Goal: Check status: Check status

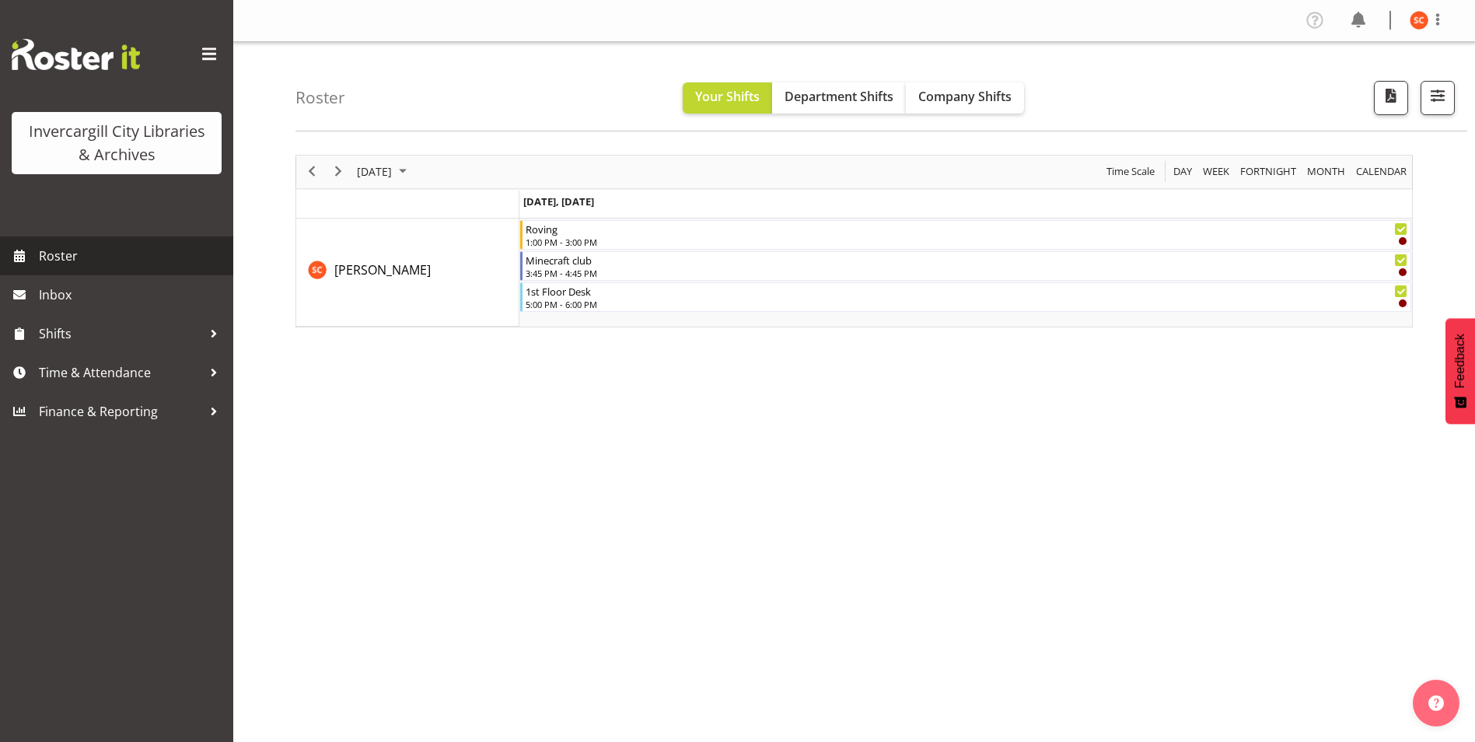
click at [82, 266] on span "Roster" at bounding box center [132, 255] width 187 height 23
click at [97, 257] on span "Roster" at bounding box center [132, 255] width 187 height 23
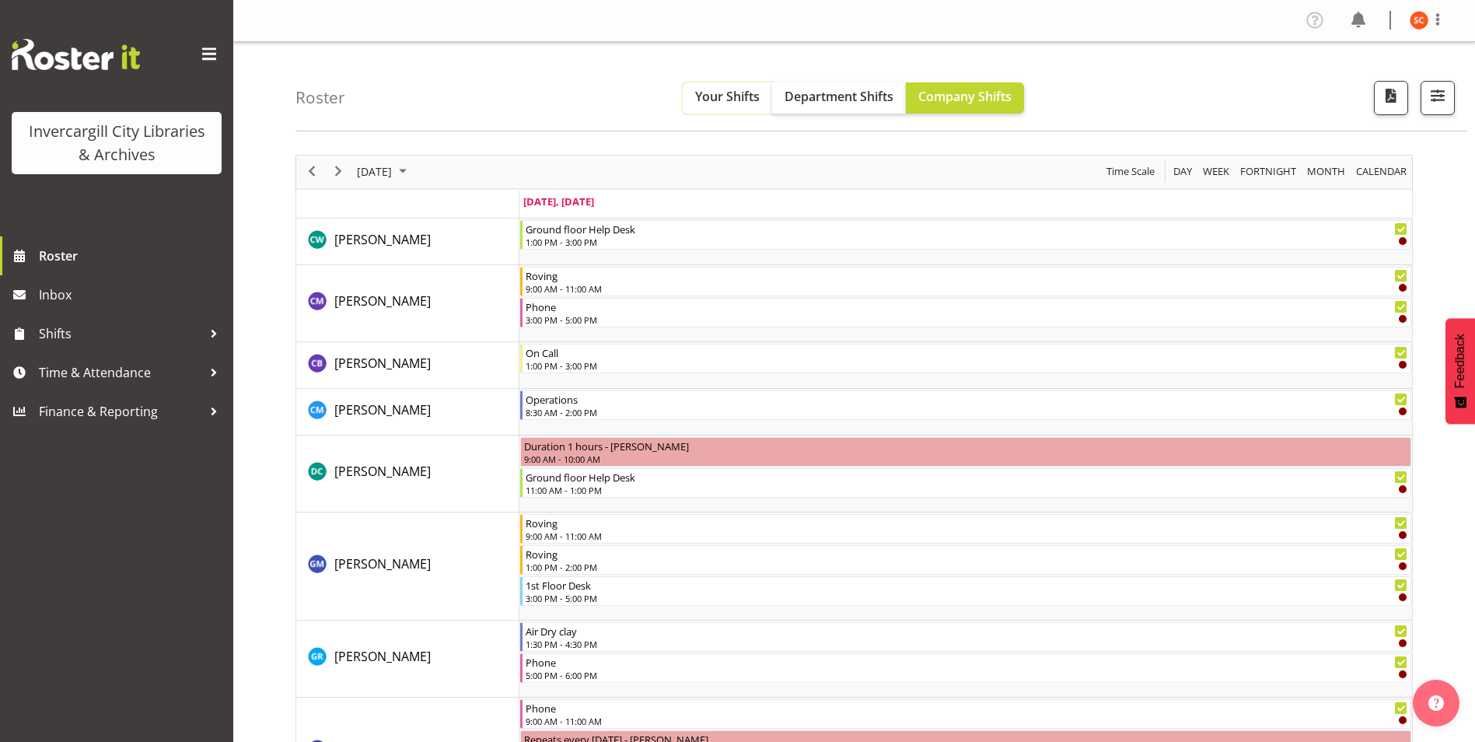
click at [742, 87] on button "Your Shifts" at bounding box center [727, 97] width 89 height 31
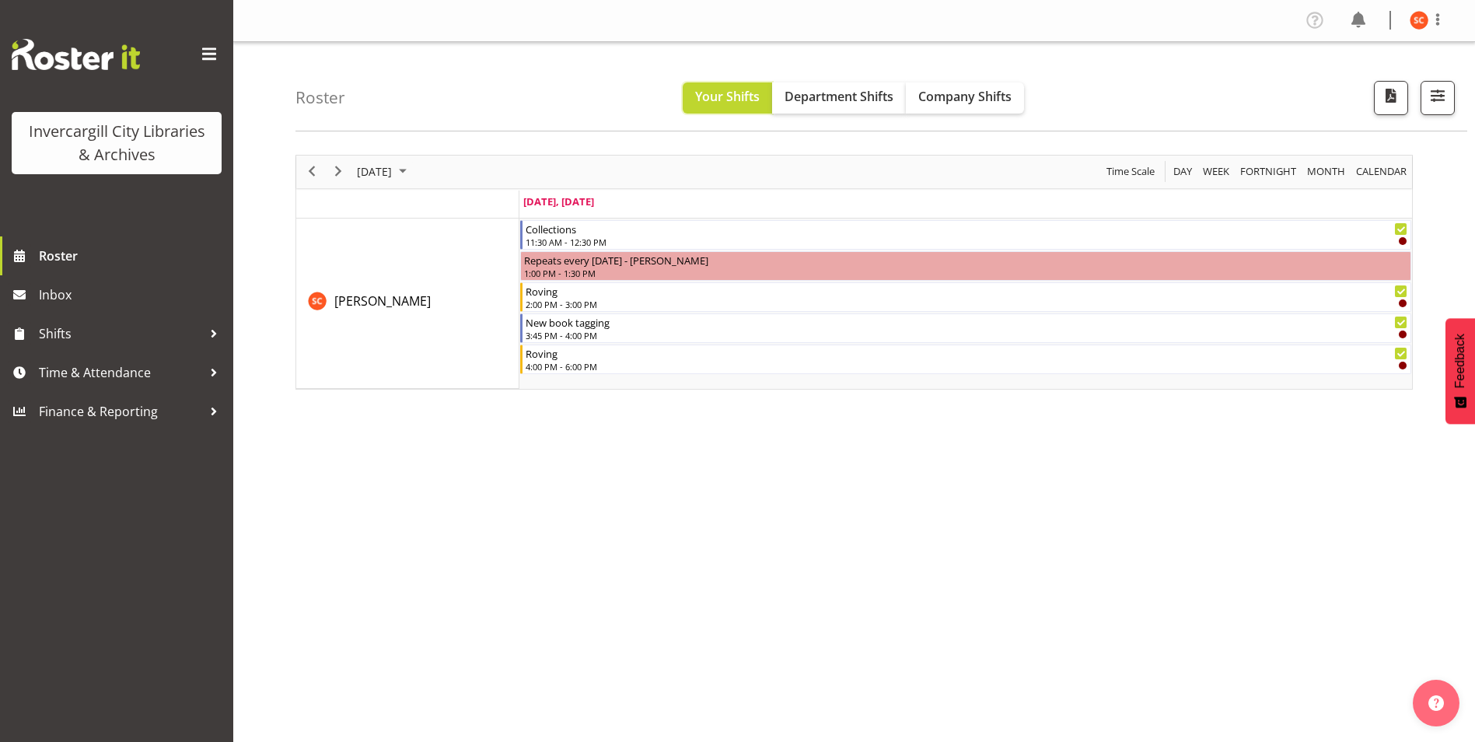
scroll to position [23, 0]
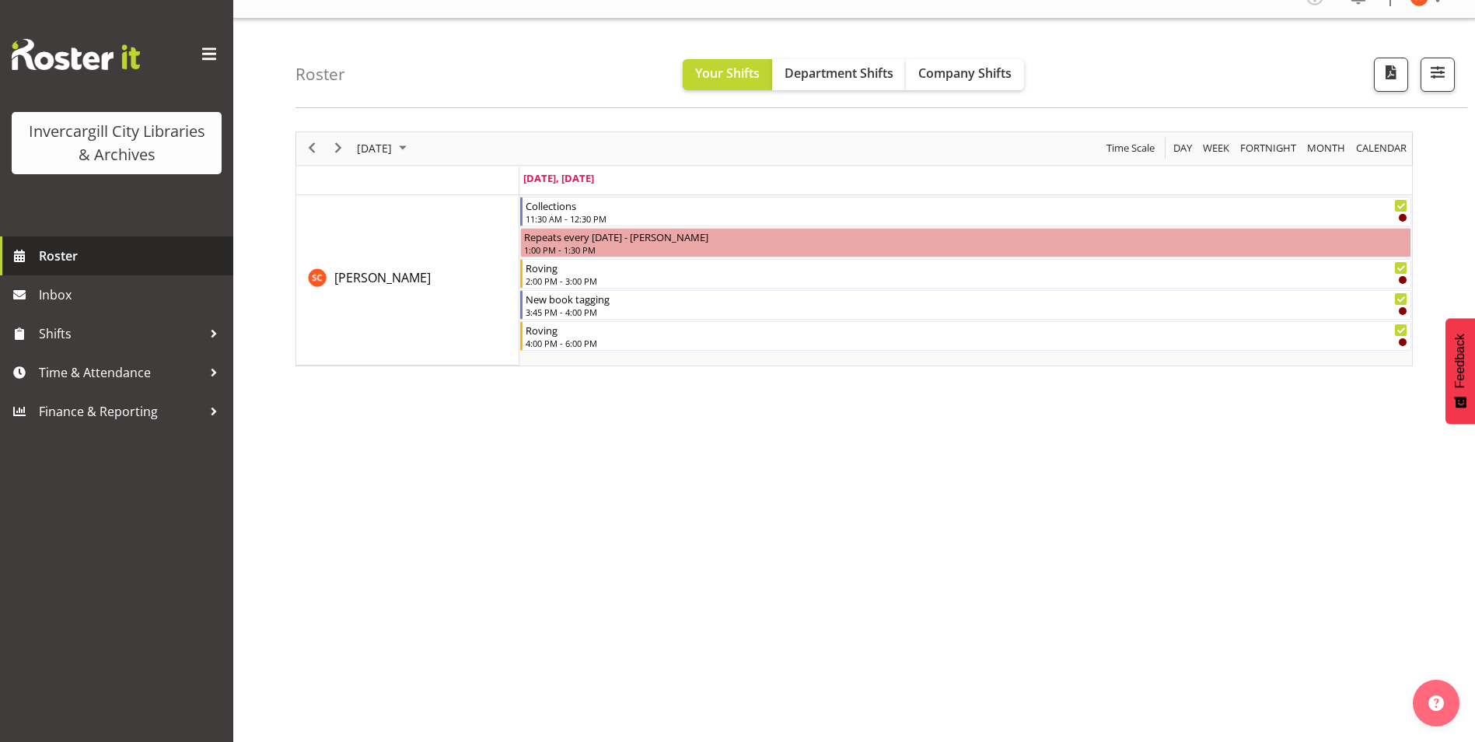
click at [79, 263] on span "Roster" at bounding box center [132, 255] width 187 height 23
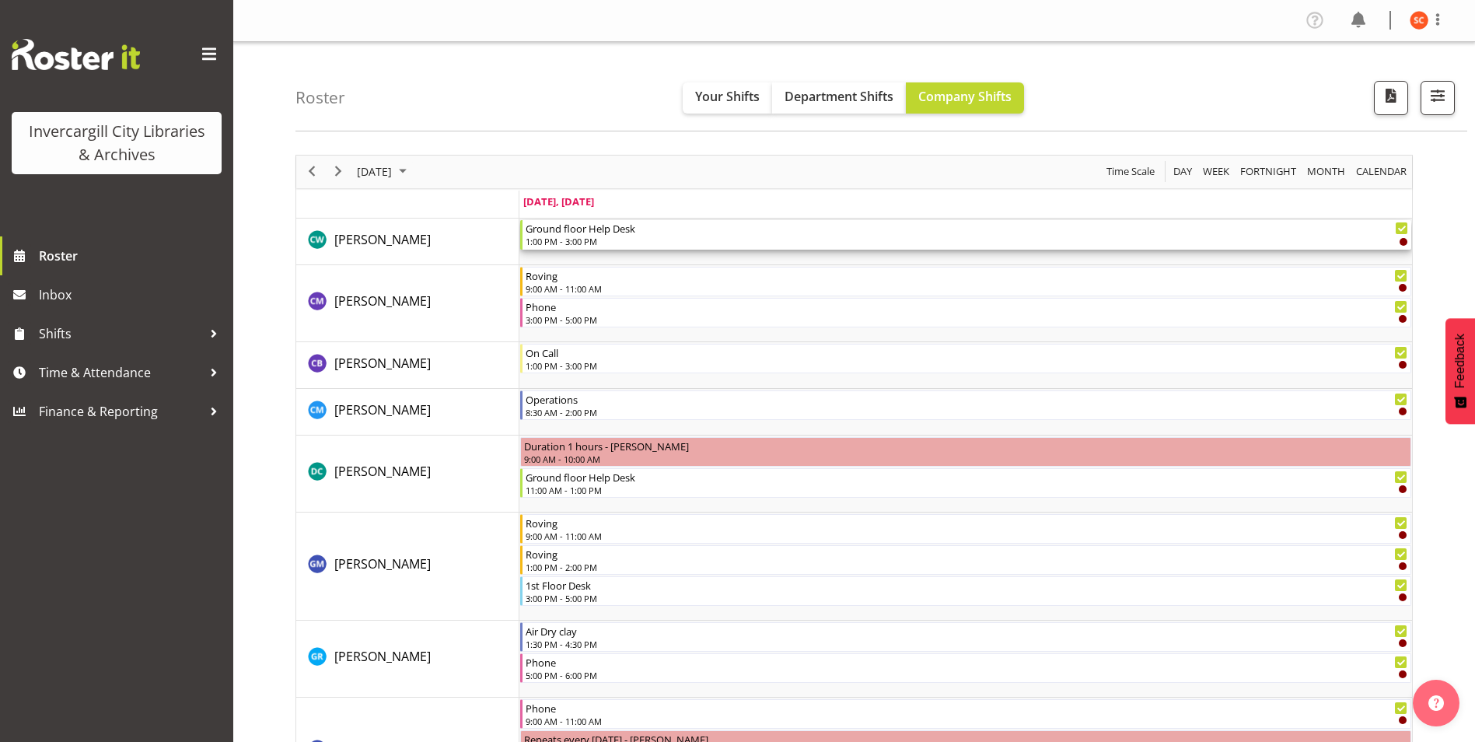
click at [697, 227] on div "Ground floor Help Desk" at bounding box center [967, 228] width 883 height 16
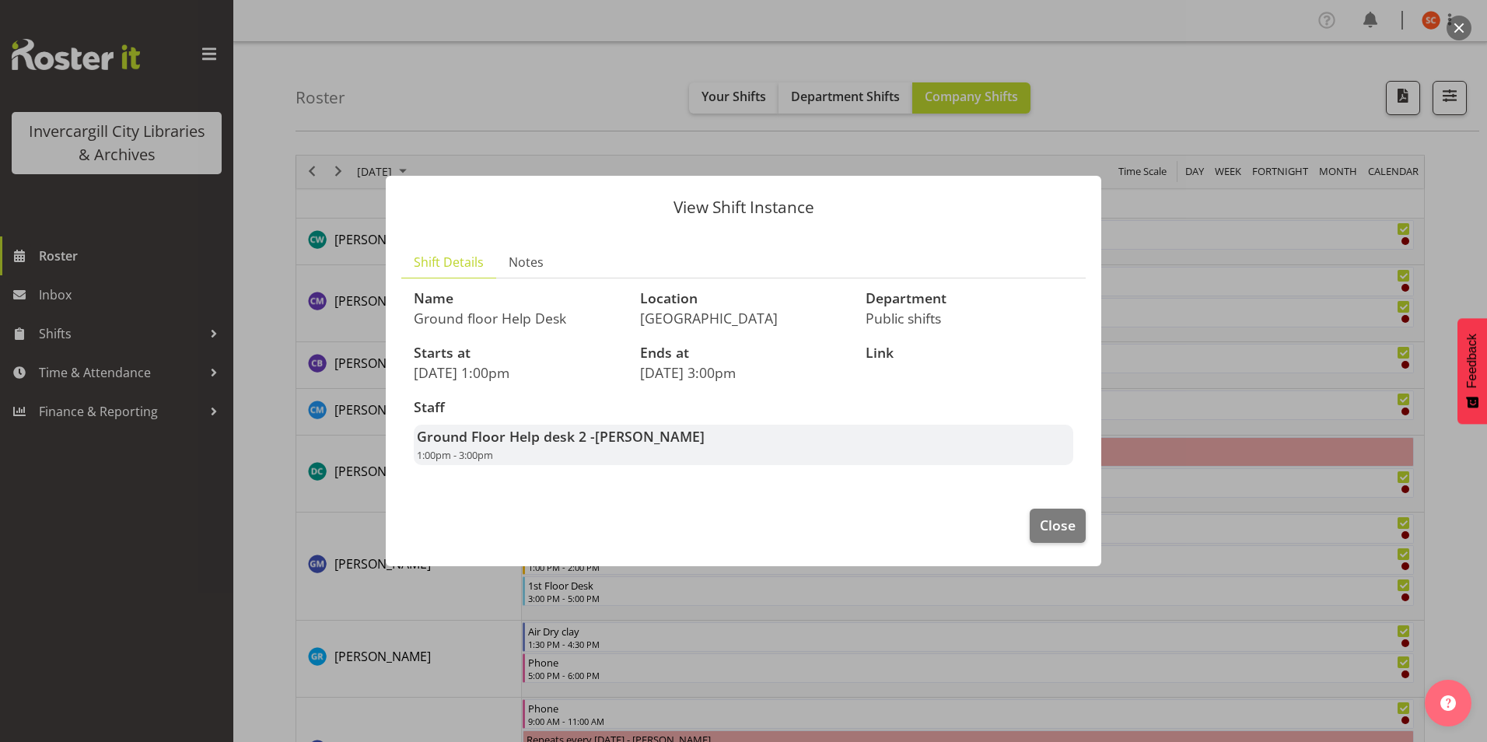
click at [647, 139] on div "View Shift Instance Shift Details Notes Name Ground floor Help Desk Location In…" at bounding box center [743, 370] width 746 height 467
click at [1048, 523] on span "Close" at bounding box center [1058, 525] width 36 height 20
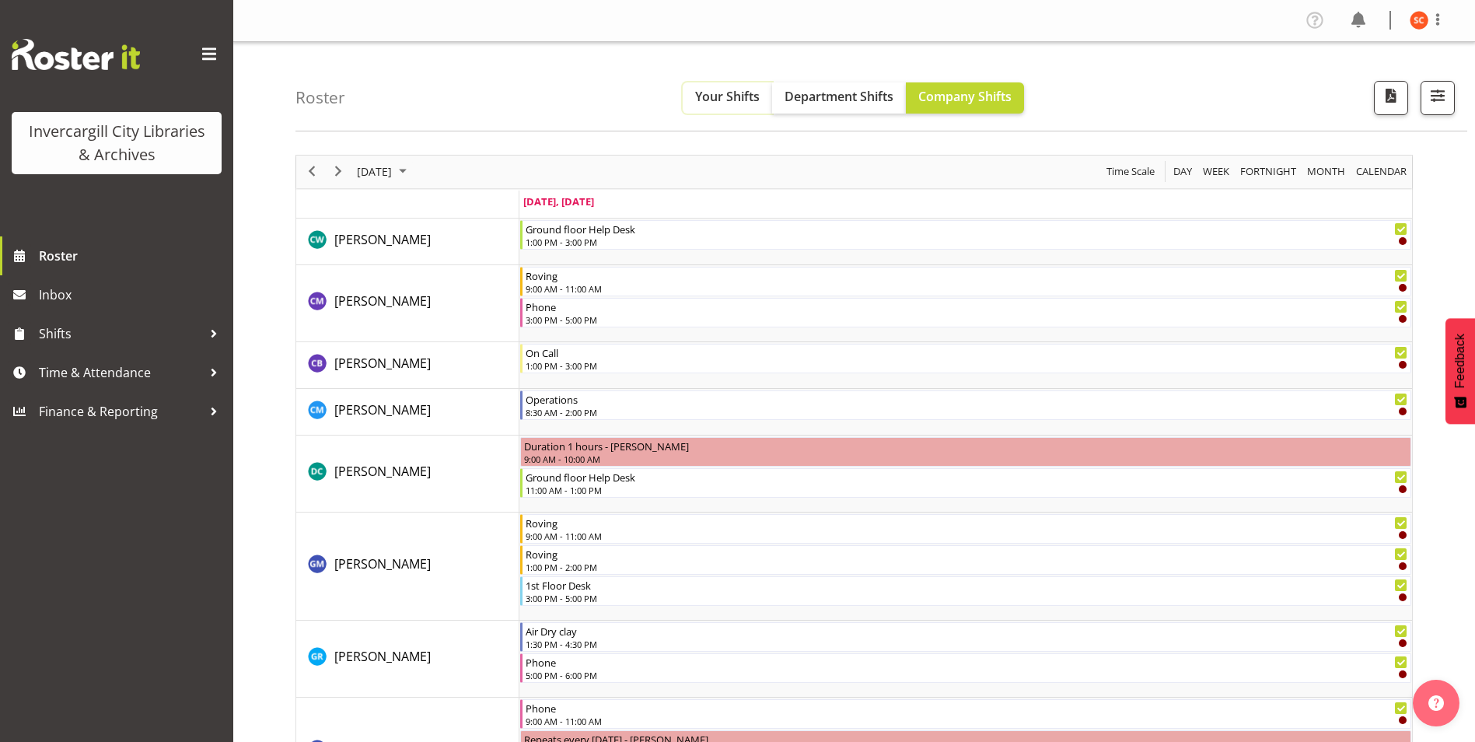
click at [721, 104] on span "Your Shifts" at bounding box center [727, 96] width 65 height 17
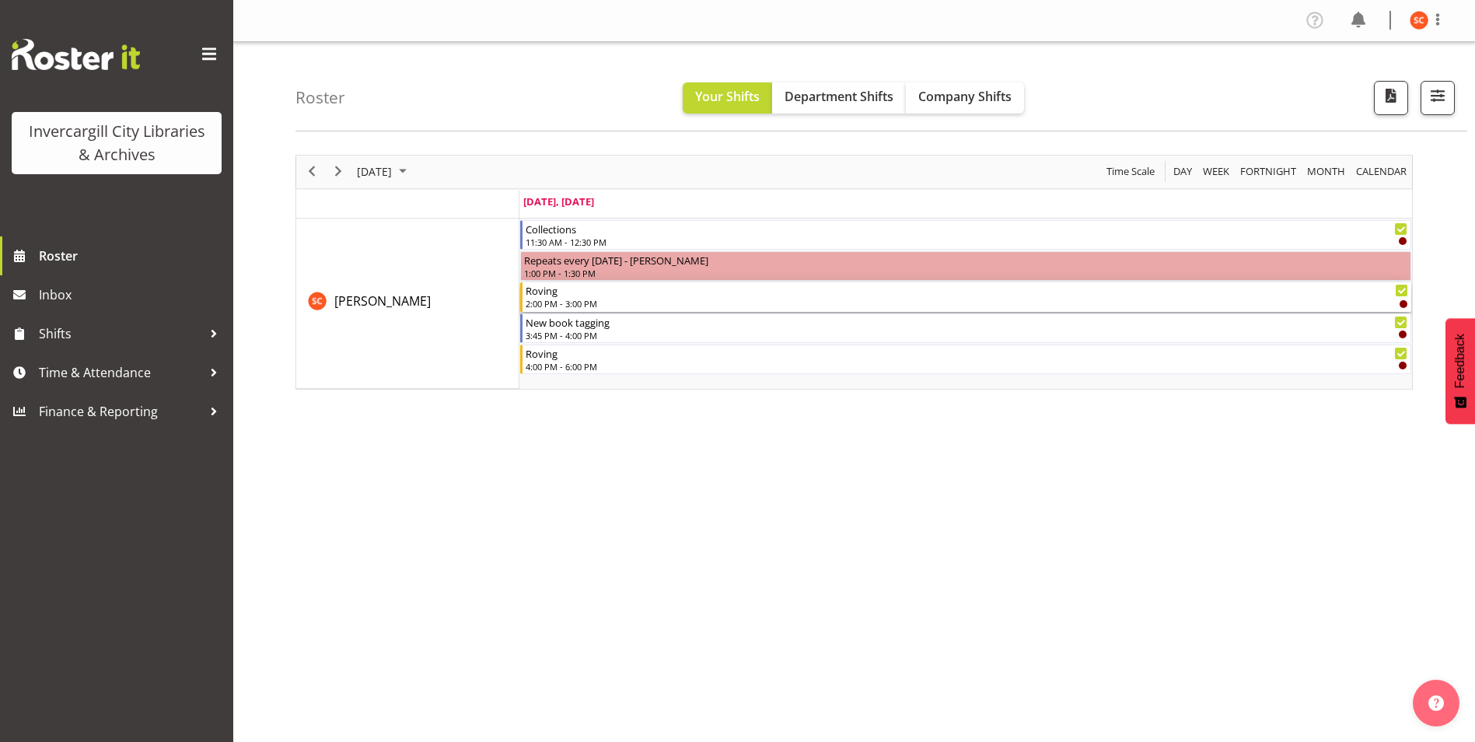
click at [624, 295] on div "Roving" at bounding box center [967, 290] width 883 height 16
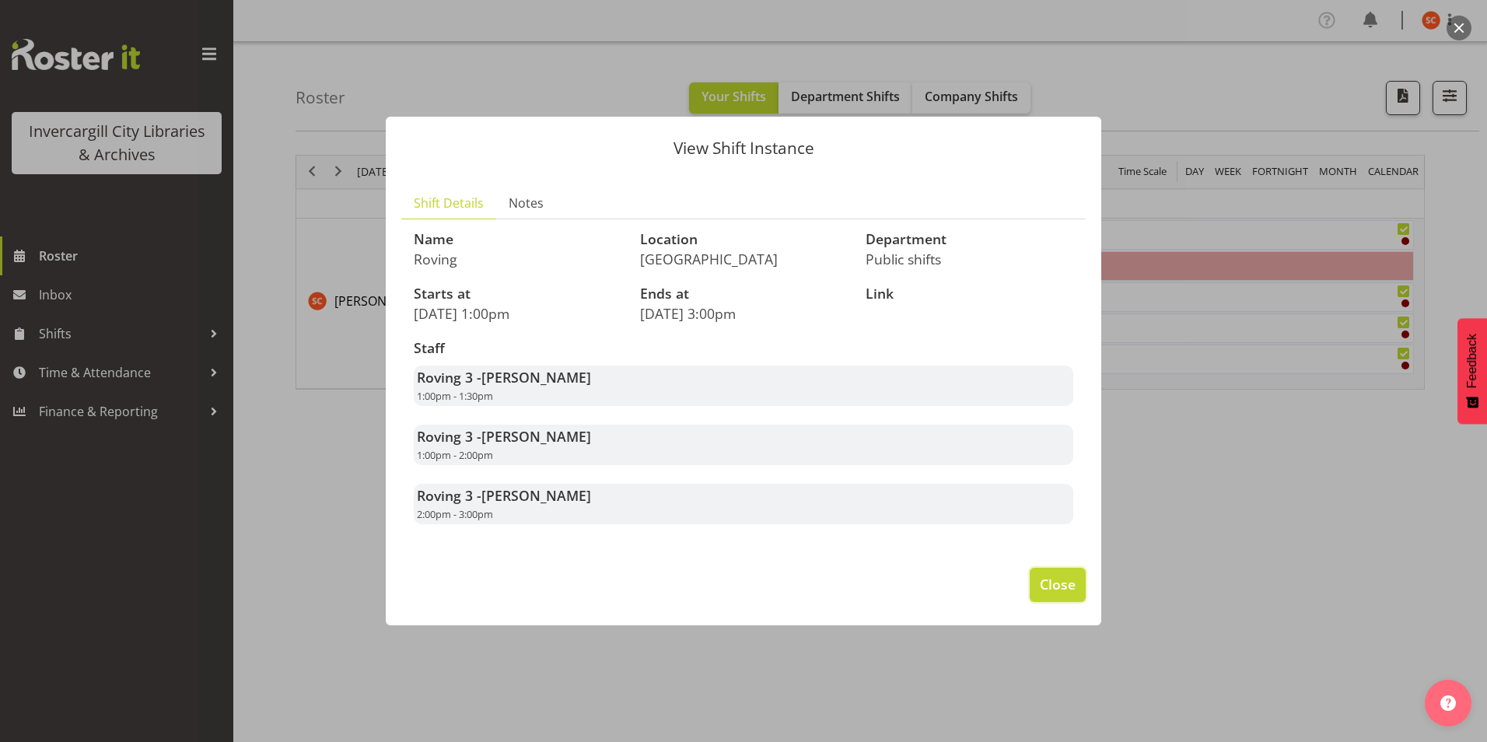
click at [1068, 586] on span "Close" at bounding box center [1058, 584] width 36 height 20
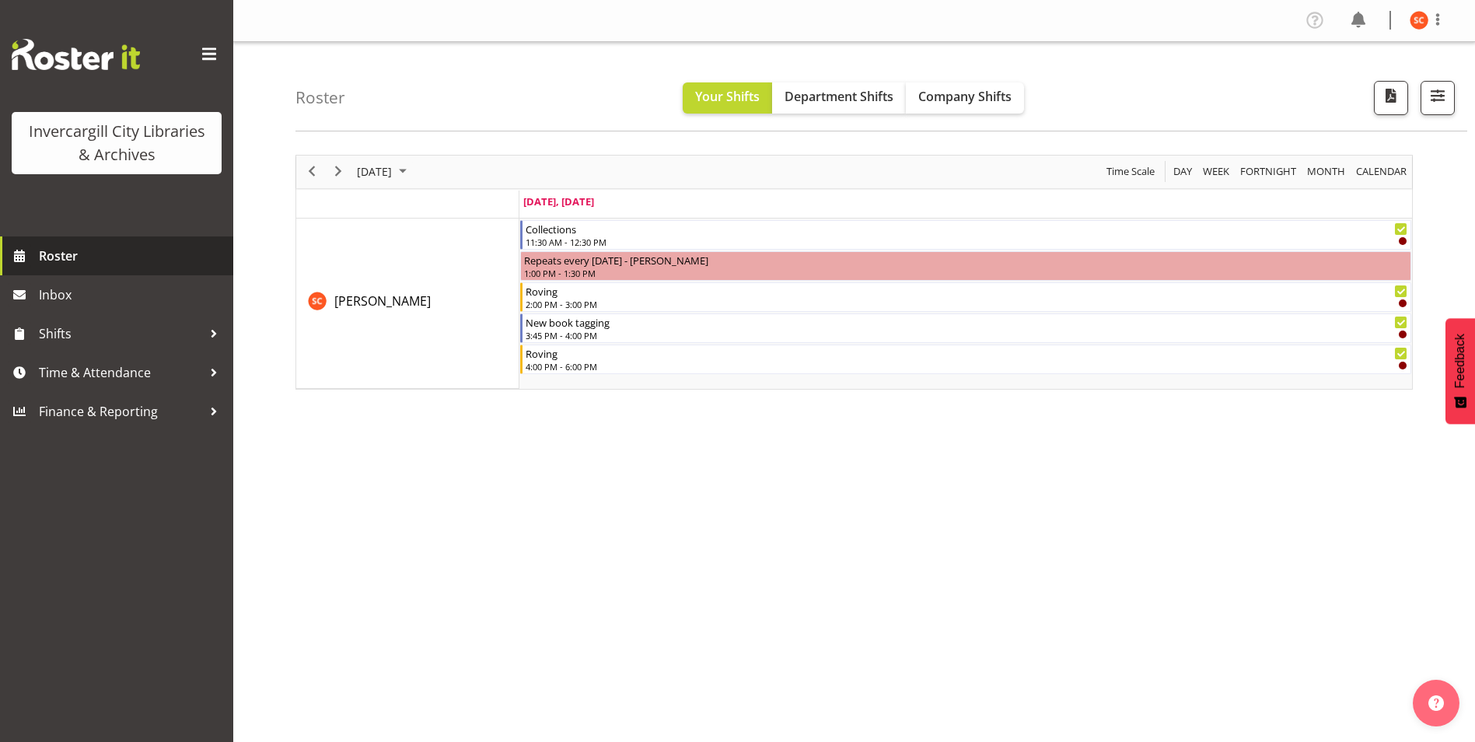
click at [86, 257] on span "Roster" at bounding box center [132, 255] width 187 height 23
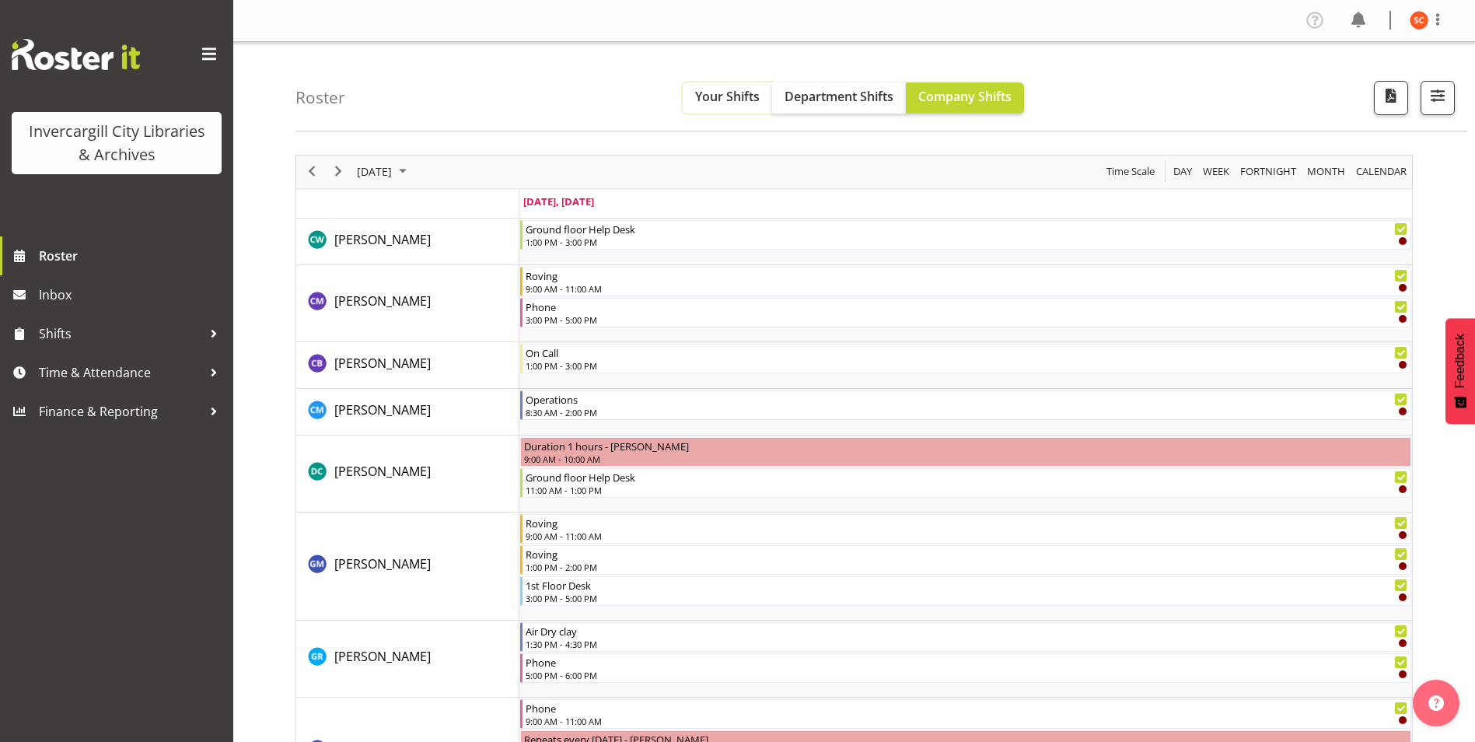
click at [721, 86] on button "Your Shifts" at bounding box center [727, 97] width 89 height 31
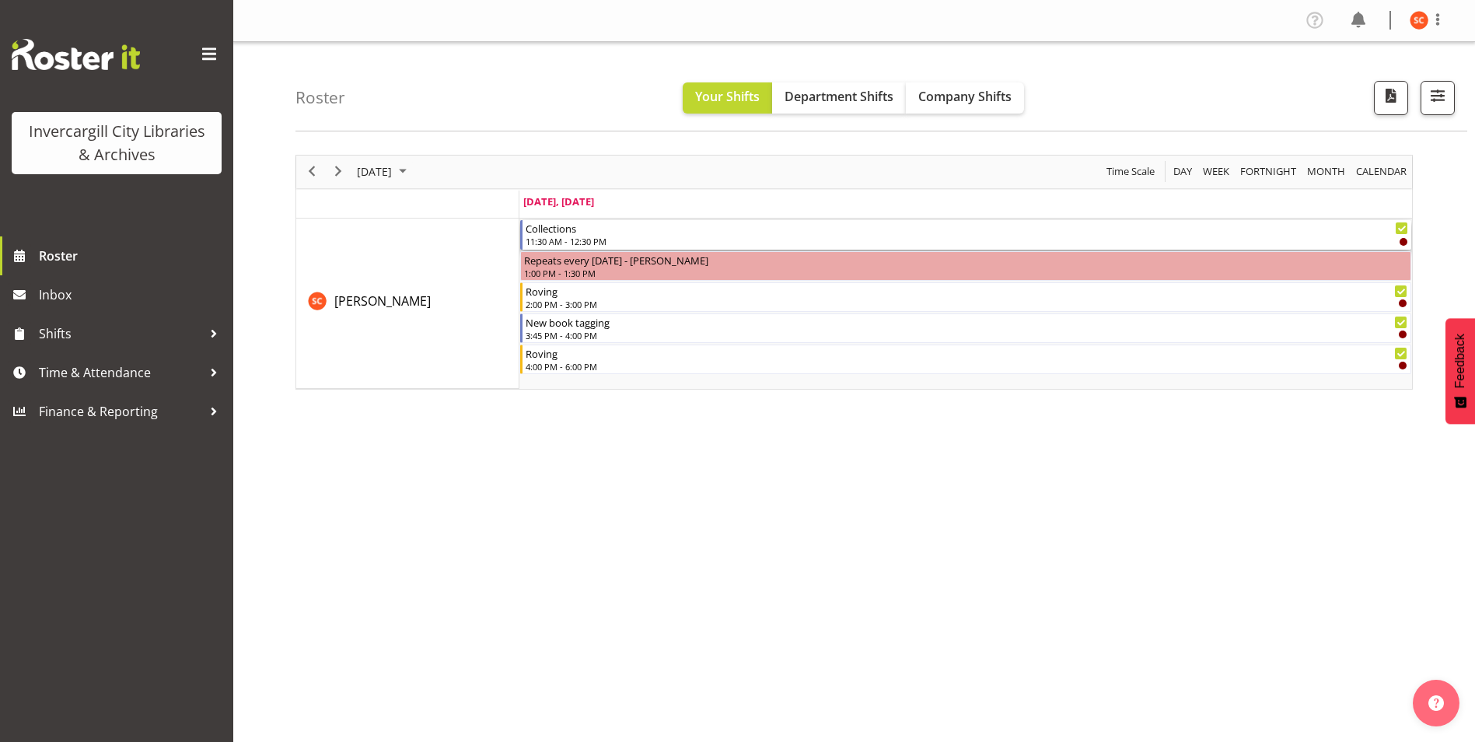
click at [575, 236] on div "11:30 AM - 12:30 PM" at bounding box center [967, 241] width 883 height 12
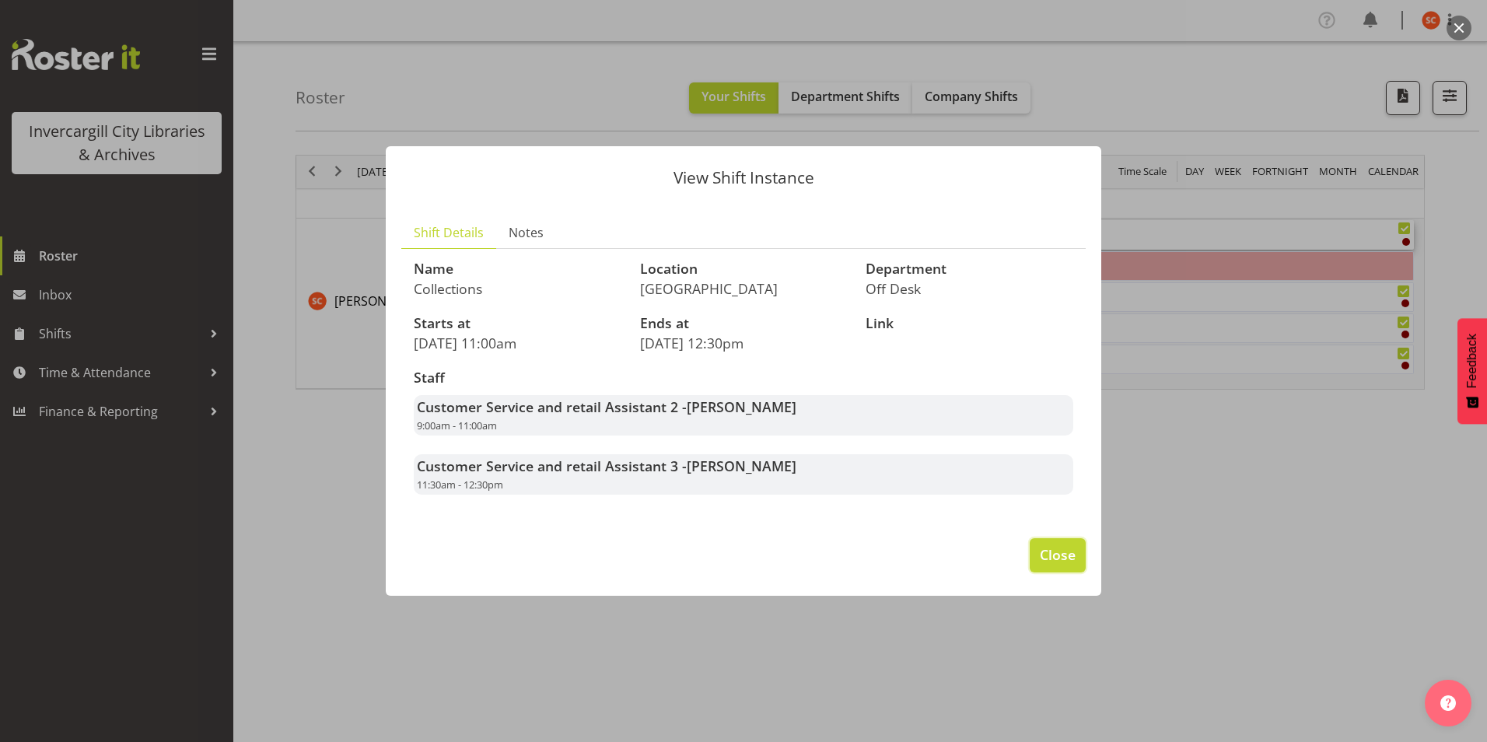
click at [1064, 565] on span "Close" at bounding box center [1058, 554] width 36 height 20
